Goal: Check status: Check status

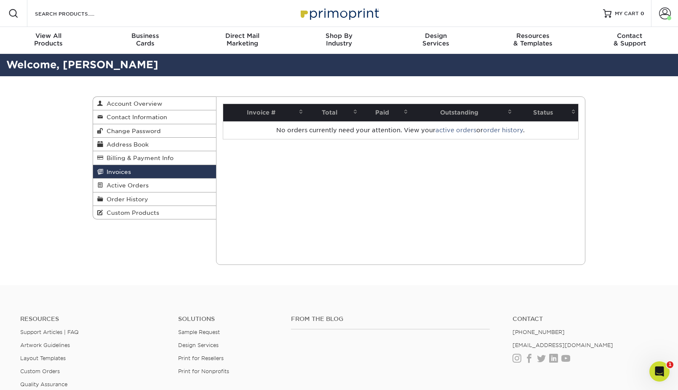
click at [126, 171] on span "Invoices" at bounding box center [117, 171] width 28 height 7
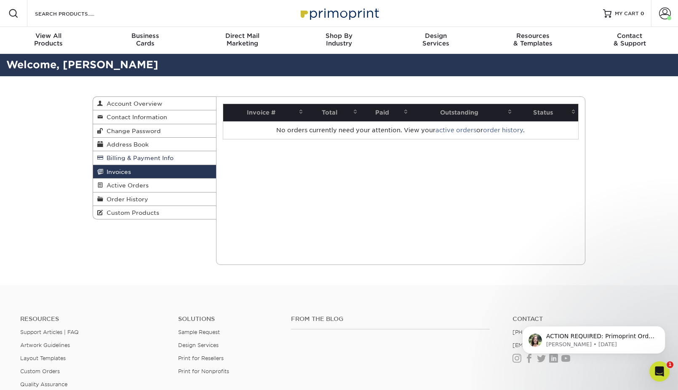
click at [129, 160] on span "Billing & Payment Info" at bounding box center [138, 157] width 70 height 7
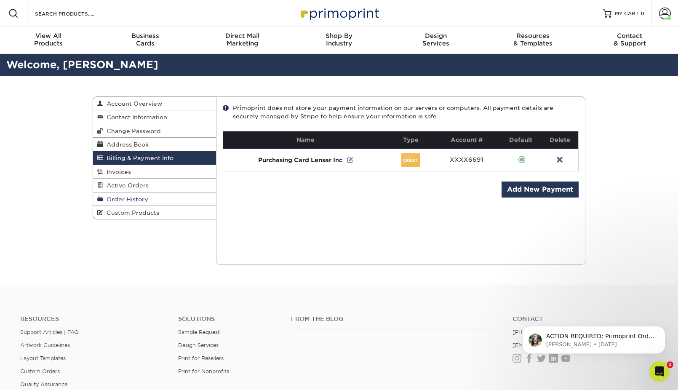
click at [117, 201] on span "Order History" at bounding box center [125, 199] width 45 height 7
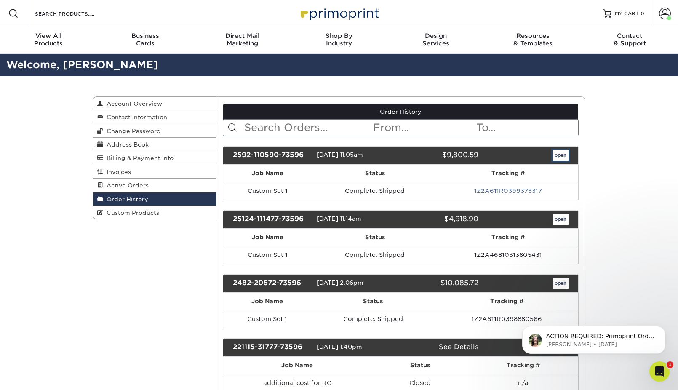
click at [561, 152] on link "open" at bounding box center [560, 155] width 16 height 11
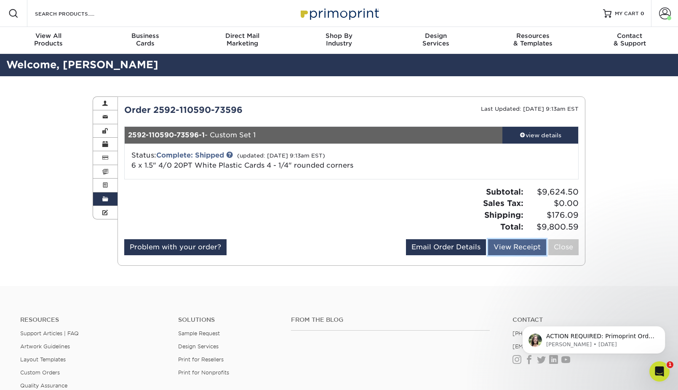
click at [502, 247] on link "View Receipt" at bounding box center [517, 247] width 58 height 16
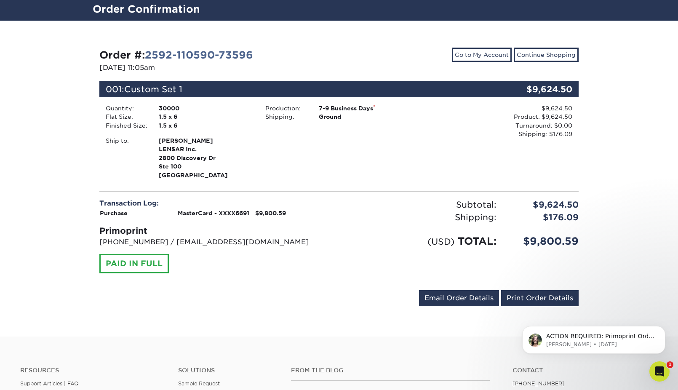
scroll to position [126, 0]
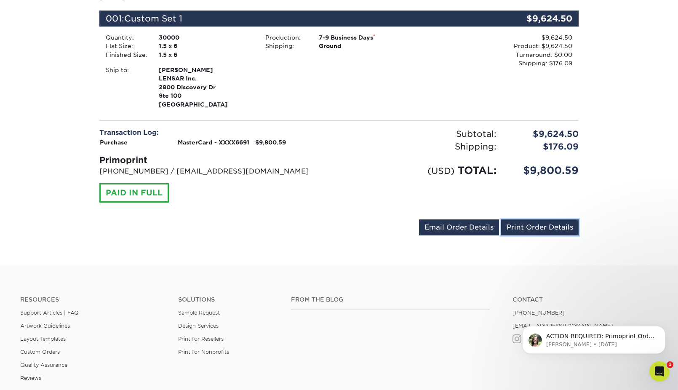
click at [529, 226] on link "Print Order Details" at bounding box center [539, 227] width 77 height 16
